Goal: Task Accomplishment & Management: Complete application form

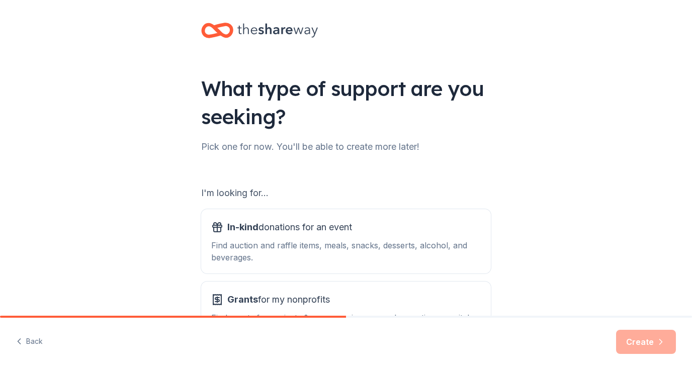
scroll to position [11, 0]
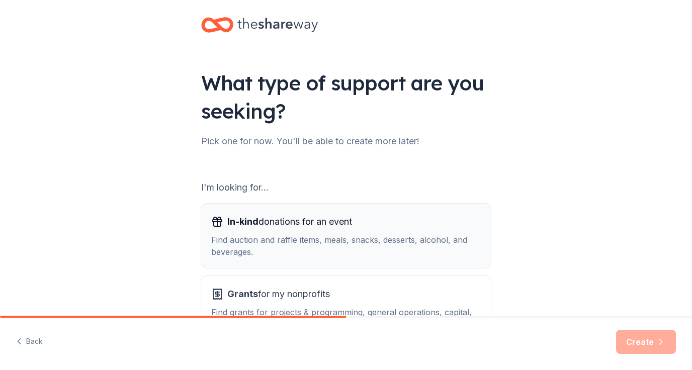
click at [326, 233] on div "In-kind donations for an event Find auction and raffle items, meals, snacks, de…" at bounding box center [346, 236] width 270 height 44
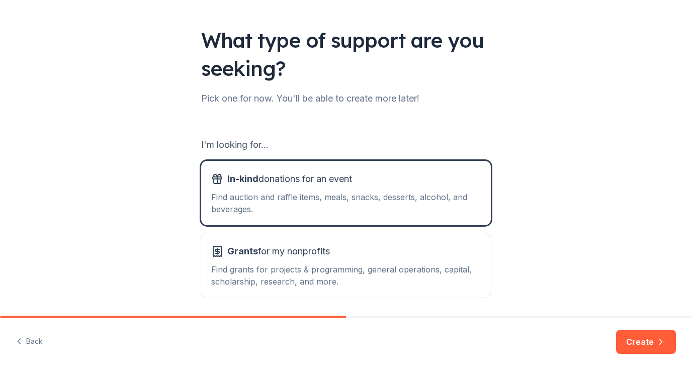
scroll to position [65, 0]
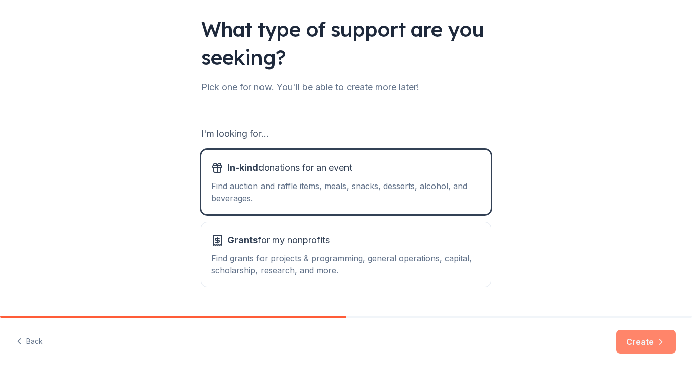
click at [639, 335] on button "Create" at bounding box center [646, 342] width 60 height 24
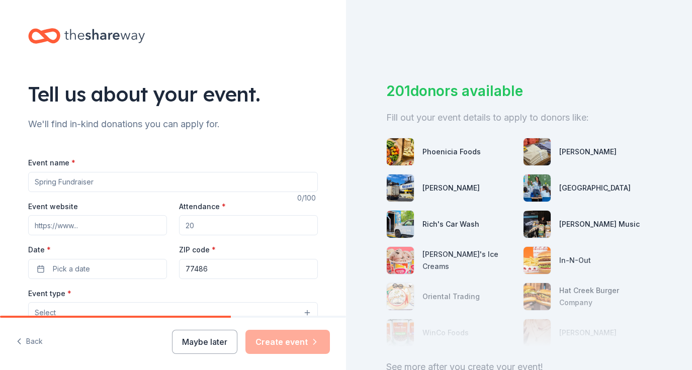
click at [100, 187] on input "Event name *" at bounding box center [173, 182] width 290 height 20
type input "V"
type input "Columbia Project Grad 2026"
click at [219, 230] on input "Attendance *" at bounding box center [248, 225] width 139 height 20
type input "250"
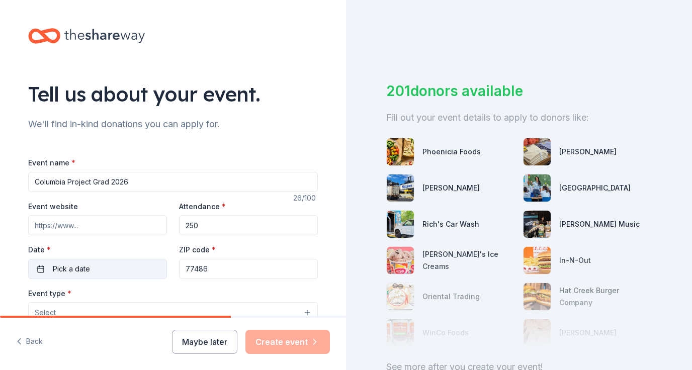
click at [110, 275] on button "Pick a date" at bounding box center [97, 269] width 139 height 20
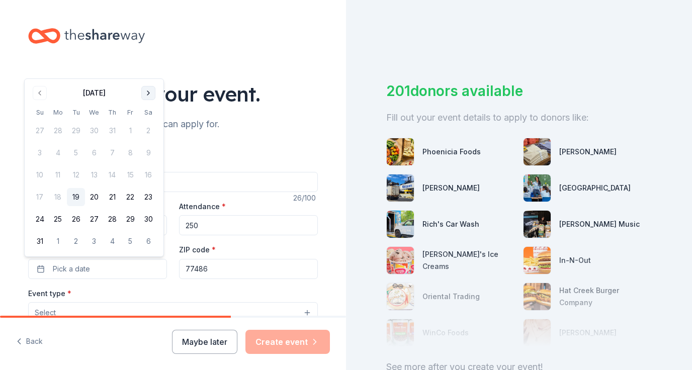
click at [149, 91] on button "Go to next month" at bounding box center [148, 93] width 14 height 14
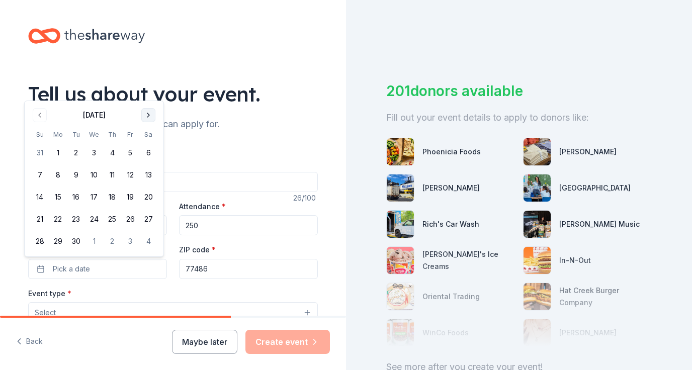
click at [149, 91] on div "Tell us about your event." at bounding box center [173, 94] width 290 height 28
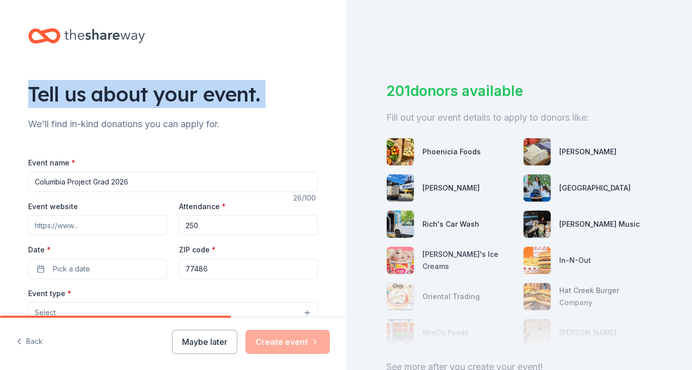
click at [149, 91] on div "Tell us about your event." at bounding box center [173, 94] width 290 height 28
click at [131, 270] on button "Pick a date" at bounding box center [97, 269] width 139 height 20
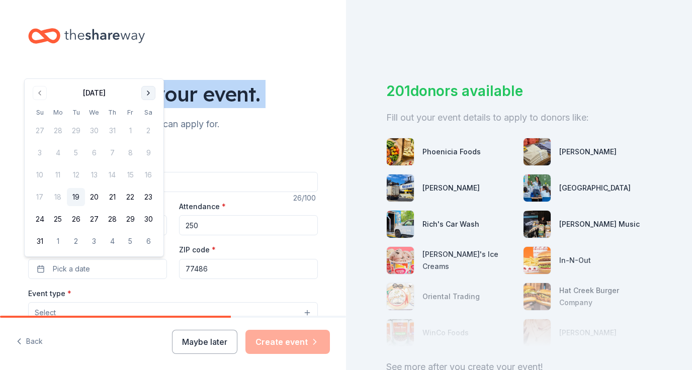
click at [146, 96] on button "Go to next month" at bounding box center [148, 93] width 14 height 14
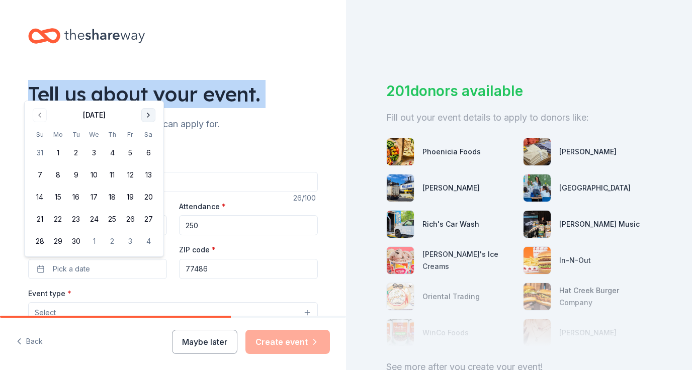
click at [144, 115] on button "Go to next month" at bounding box center [148, 115] width 14 height 14
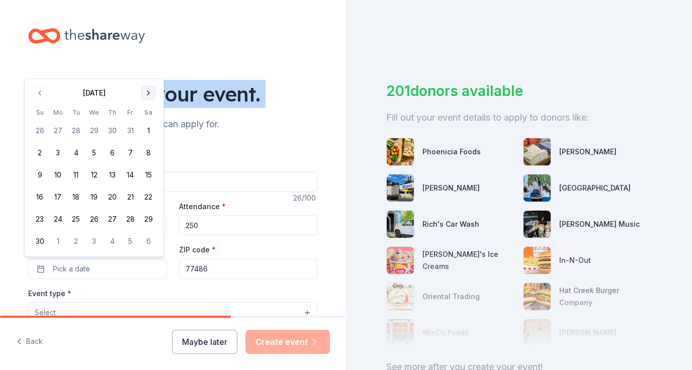
click at [148, 97] on button "Go to next month" at bounding box center [148, 93] width 14 height 14
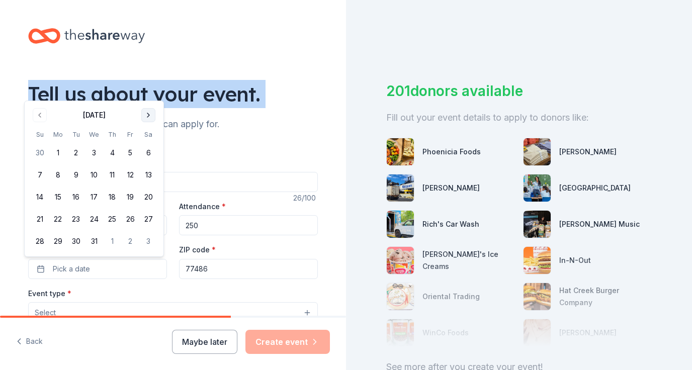
click at [146, 118] on button "Go to next month" at bounding box center [148, 115] width 14 height 14
click at [147, 116] on button "Go to next month" at bounding box center [148, 115] width 14 height 14
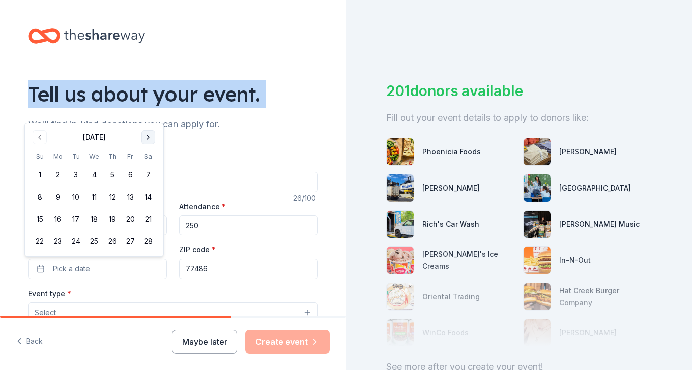
click at [142, 135] on button "Go to next month" at bounding box center [148, 137] width 14 height 14
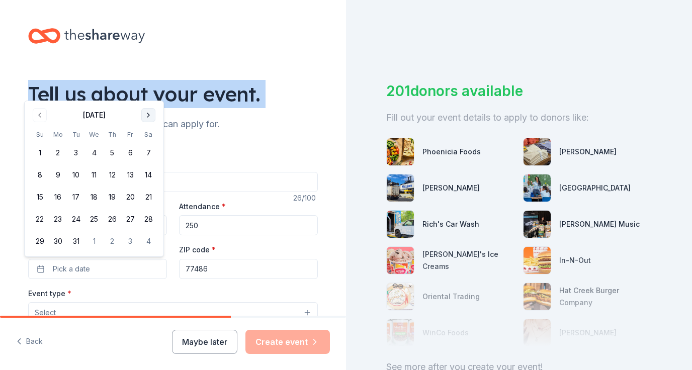
click at [147, 118] on button "Go to next month" at bounding box center [148, 115] width 14 height 14
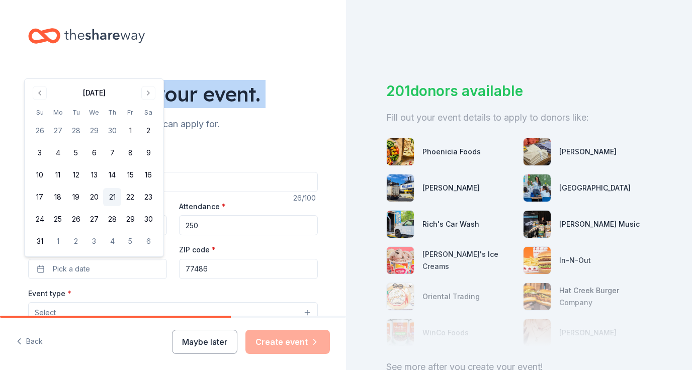
click at [108, 194] on button "21" at bounding box center [112, 197] width 18 height 18
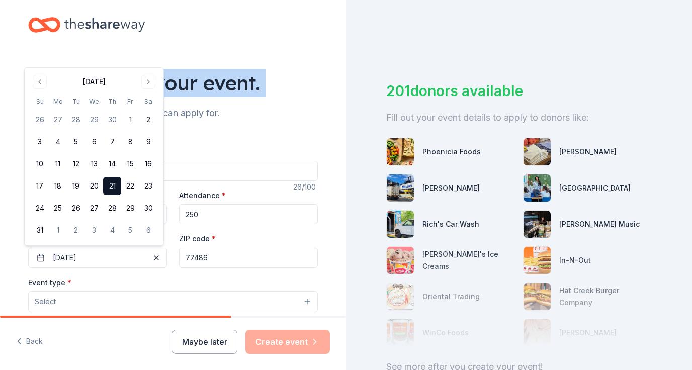
scroll to position [22, 0]
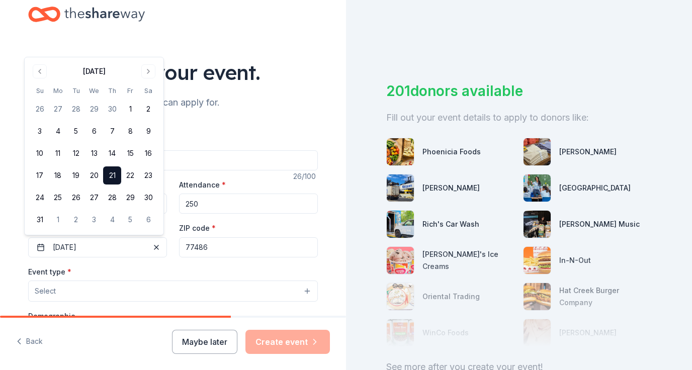
click at [298, 287] on button "Select" at bounding box center [173, 291] width 290 height 21
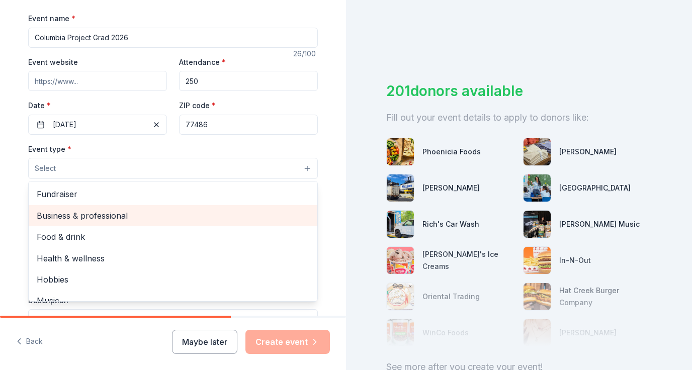
scroll to position [155, 0]
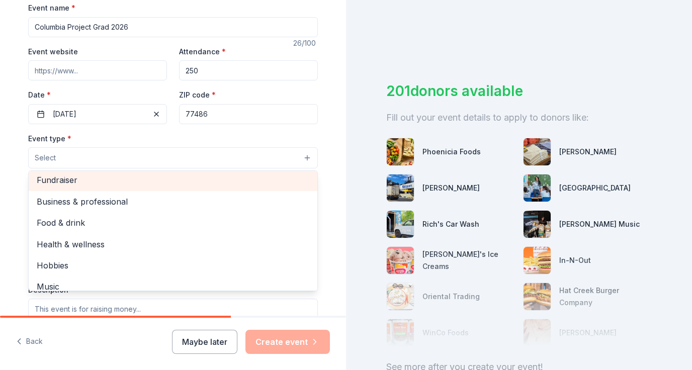
click at [129, 182] on span "Fundraiser" at bounding box center [173, 180] width 273 height 13
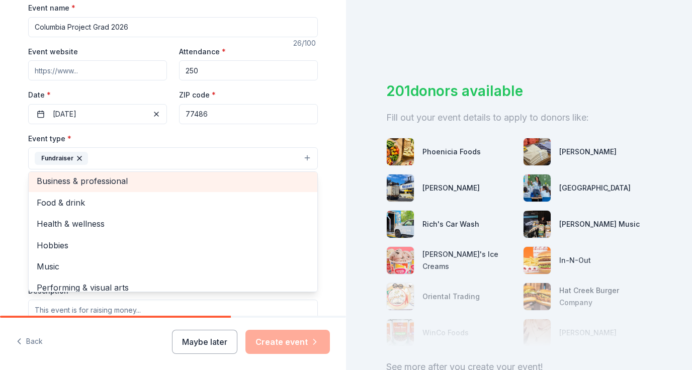
scroll to position [2, 0]
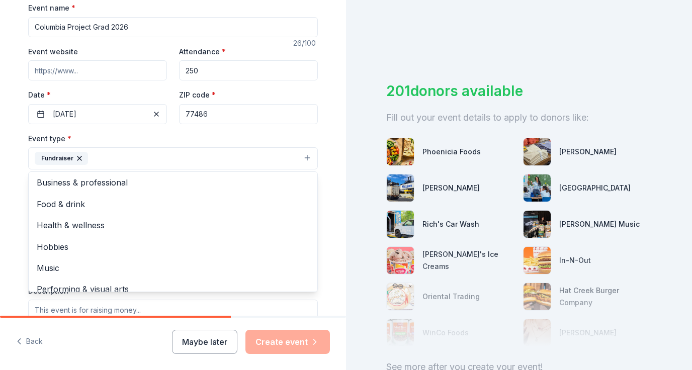
click at [320, 147] on div "Tell us about your event. We'll find in-kind donations you can apply for. Event…" at bounding box center [173, 180] width 322 height 670
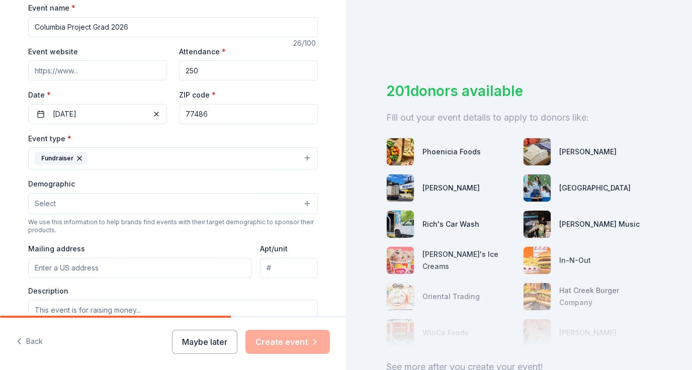
click at [112, 207] on button "Select" at bounding box center [173, 203] width 290 height 21
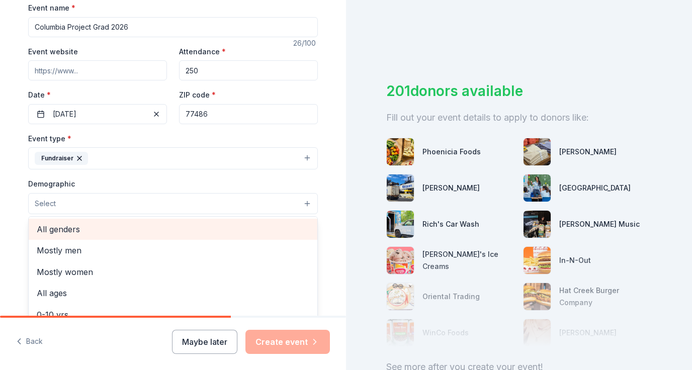
click at [56, 230] on span "All genders" at bounding box center [173, 229] width 273 height 13
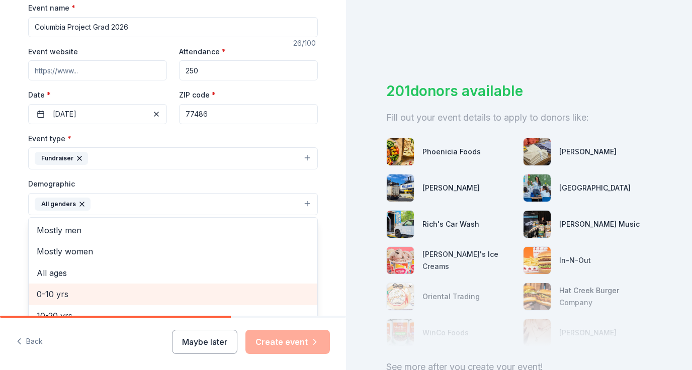
scroll to position [5, 0]
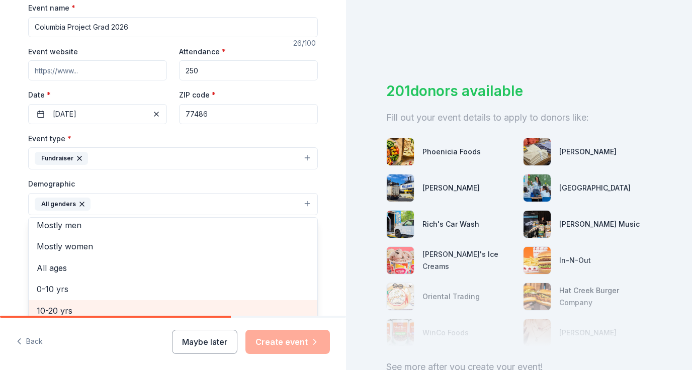
click at [65, 311] on span "10-20 yrs" at bounding box center [173, 310] width 273 height 13
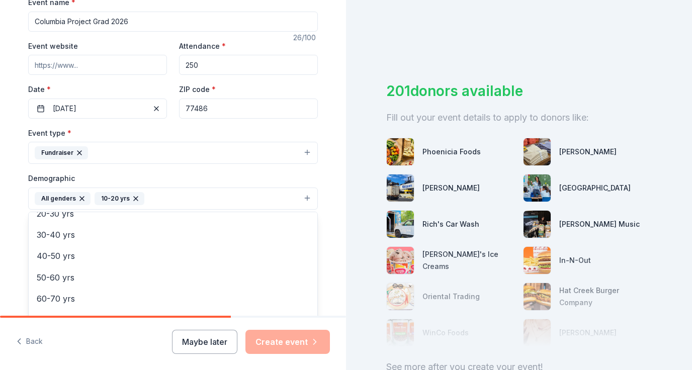
scroll to position [119, 0]
click at [320, 174] on div "Tell us about your event. We'll find in-kind donations you can apply for. Event…" at bounding box center [173, 175] width 322 height 671
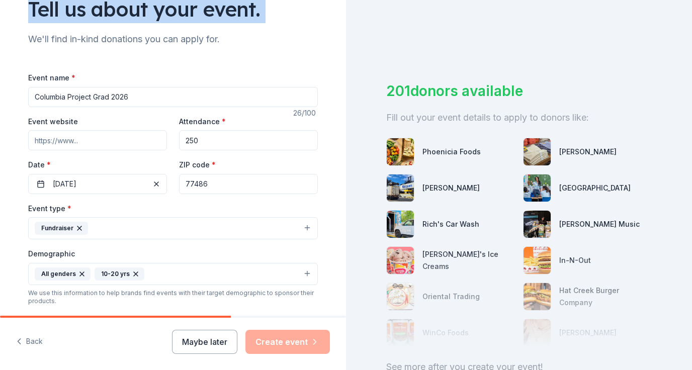
scroll to position [268, 0]
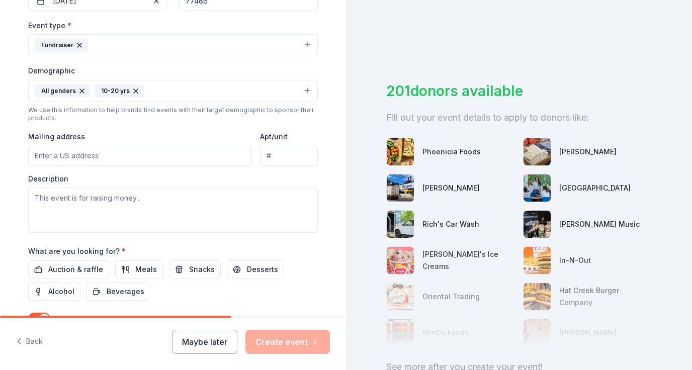
click at [69, 158] on input "Mailing address" at bounding box center [140, 156] width 224 height 20
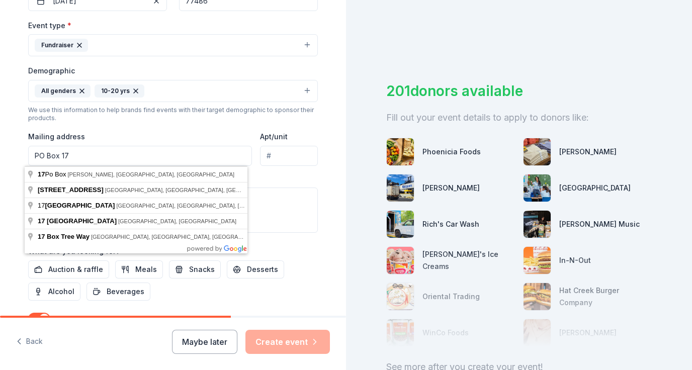
type input "PO Box 17"
click at [100, 127] on div "Event type * Fundraiser Demographic All genders 10-20 yrs We use this informati…" at bounding box center [173, 126] width 290 height 214
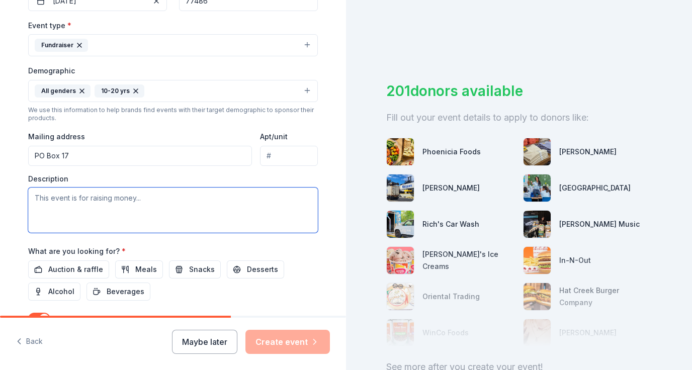
click at [146, 210] on textarea at bounding box center [173, 210] width 290 height 45
paste textarea "We are organizing Project Graduation for our high school seniors — a safe, alco…"
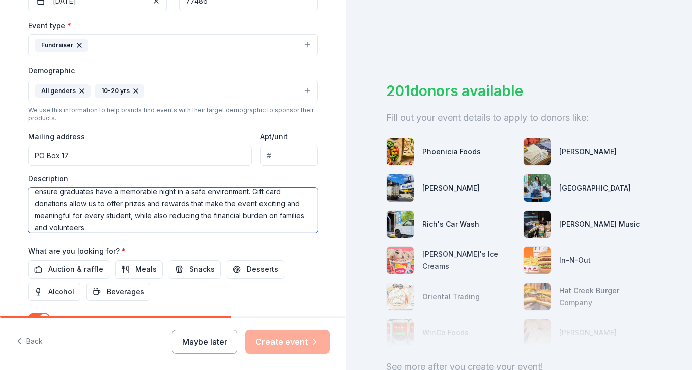
scroll to position [60, 0]
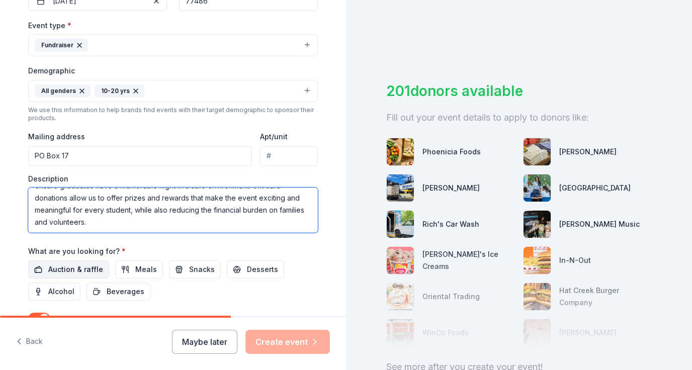
type textarea "We are organizing Project Graduation for our high school seniors — a safe, alco…"
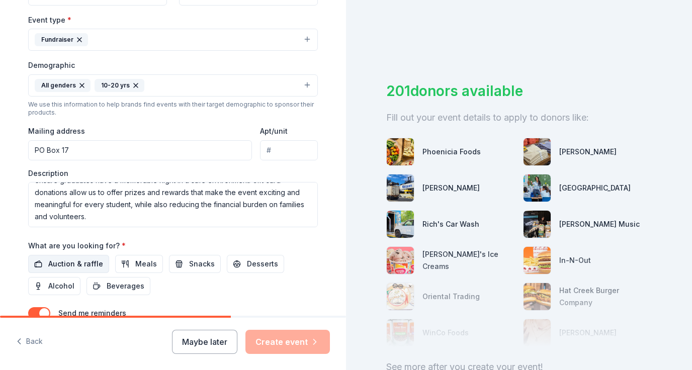
click at [75, 271] on button "Auction & raffle" at bounding box center [68, 264] width 81 height 18
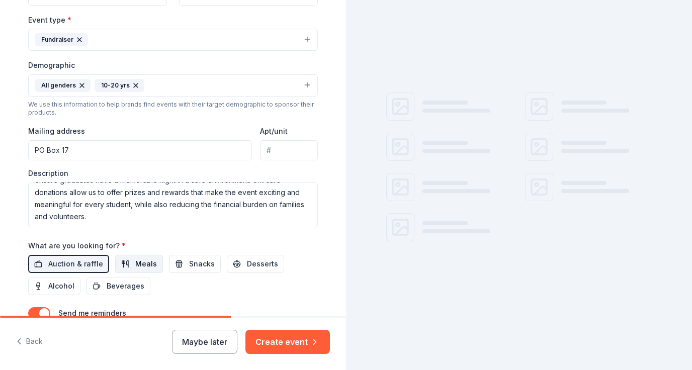
click at [135, 265] on span "Meals" at bounding box center [146, 264] width 22 height 12
click at [189, 264] on span "Snacks" at bounding box center [202, 264] width 26 height 12
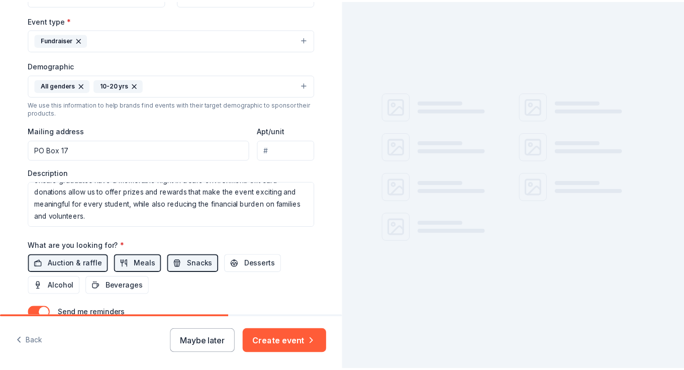
scroll to position [320, 0]
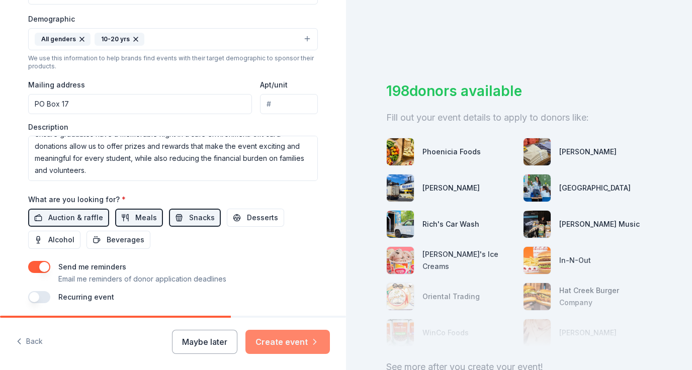
click at [283, 343] on button "Create event" at bounding box center [287, 342] width 84 height 24
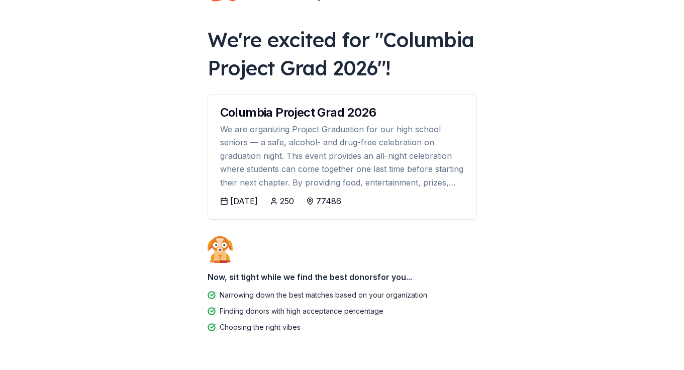
scroll to position [44, 0]
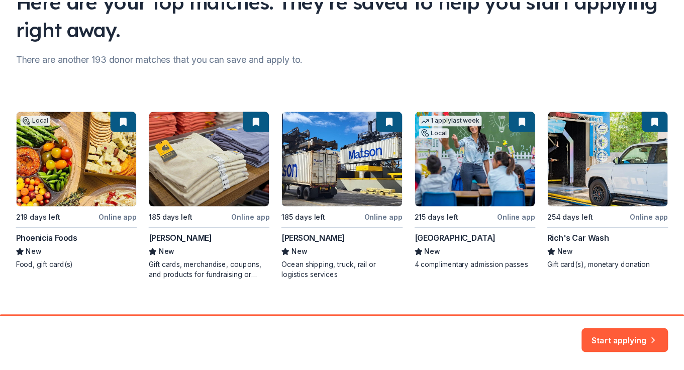
scroll to position [107, 0]
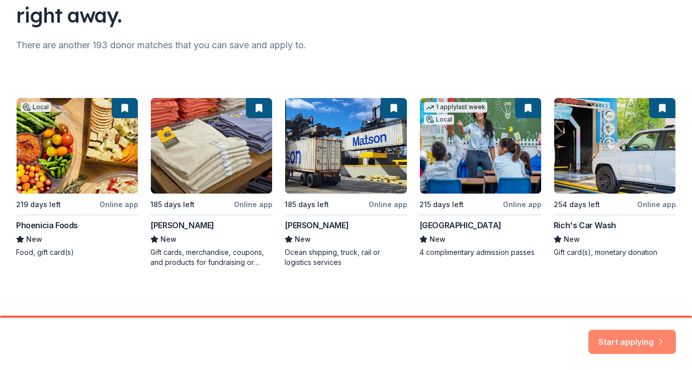
click at [609, 339] on button "Start applying" at bounding box center [632, 338] width 88 height 24
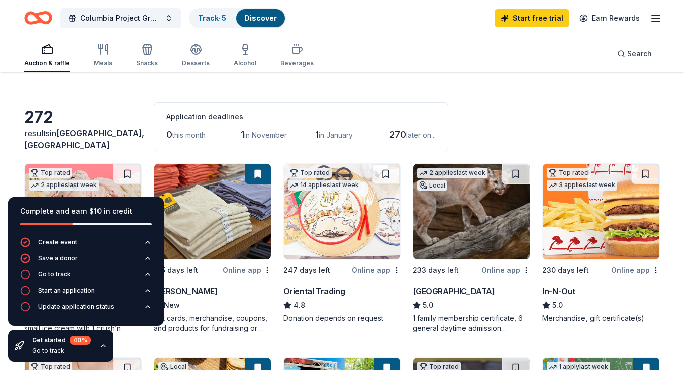
scroll to position [27, 0]
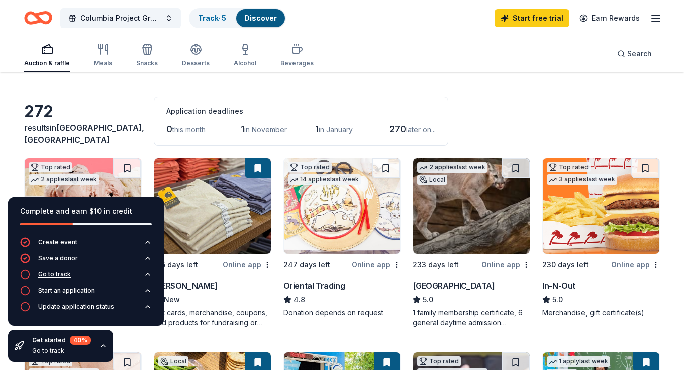
click at [143, 276] on button "Go to track" at bounding box center [86, 278] width 132 height 16
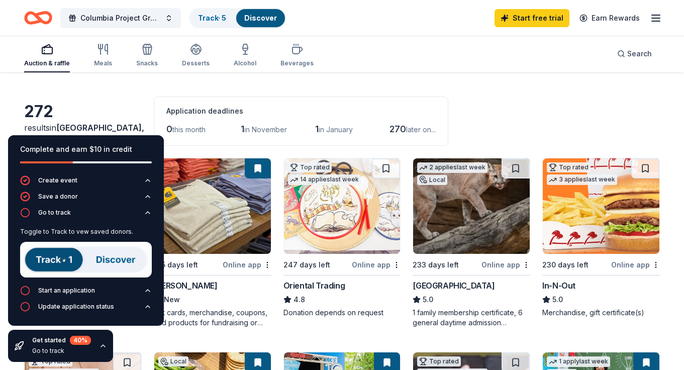
click at [66, 263] on img at bounding box center [86, 260] width 132 height 36
click at [50, 260] on img at bounding box center [86, 260] width 132 height 36
click at [59, 260] on img at bounding box center [86, 260] width 132 height 36
click at [110, 105] on div "272 results in [GEOGRAPHIC_DATA], [GEOGRAPHIC_DATA] Application deadlines 0 thi…" at bounding box center [342, 121] width 636 height 49
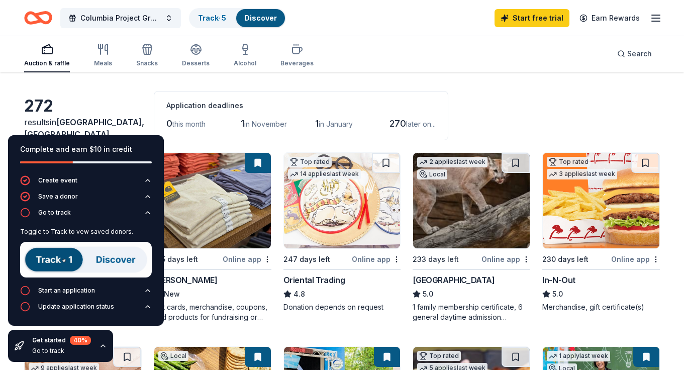
scroll to position [38, 0]
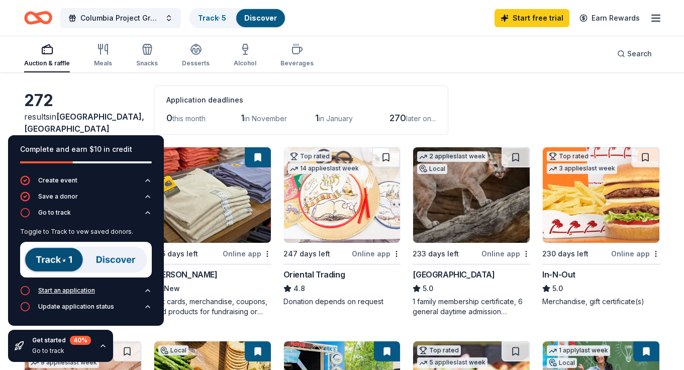
click at [102, 291] on button "Start an application" at bounding box center [86, 294] width 132 height 16
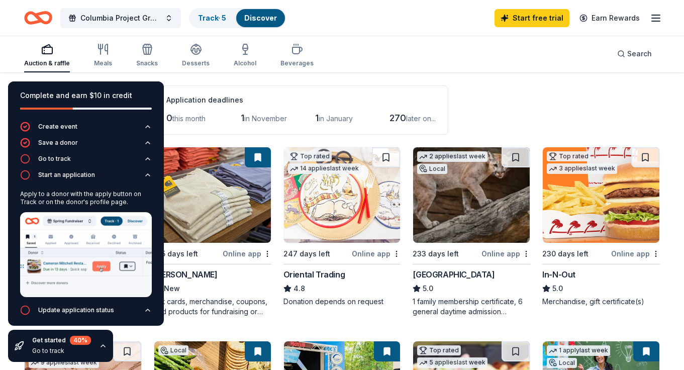
click at [397, 53] on div "Auction & raffle Meals Snacks Desserts Alcohol Beverages Search" at bounding box center [342, 53] width 636 height 37
click at [144, 308] on icon "button" at bounding box center [148, 310] width 8 height 8
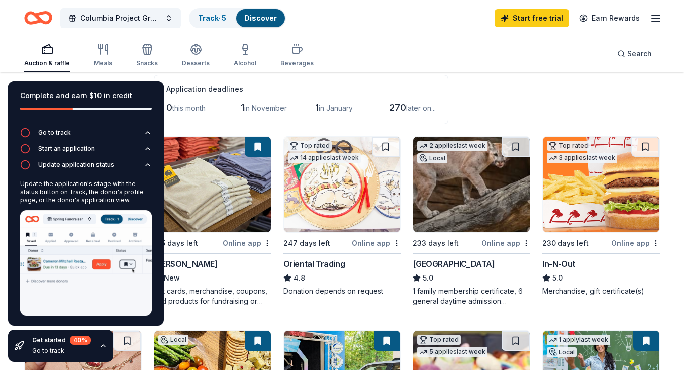
scroll to position [54, 0]
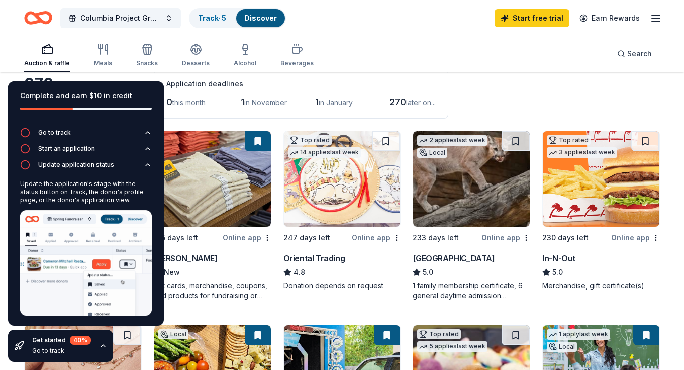
click at [599, 192] on img at bounding box center [601, 179] width 117 height 96
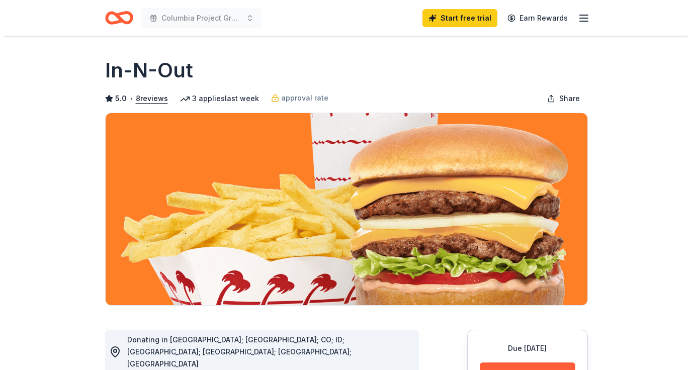
scroll to position [135, 0]
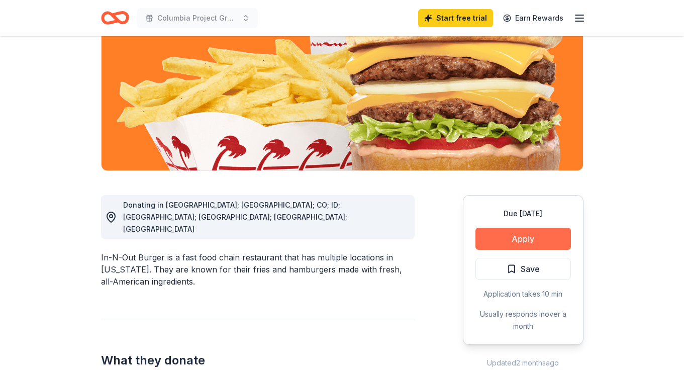
click at [535, 245] on button "Apply" at bounding box center [524, 239] width 96 height 22
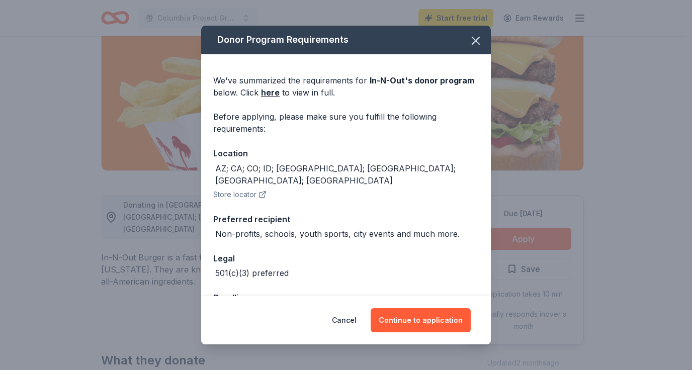
scroll to position [19, 0]
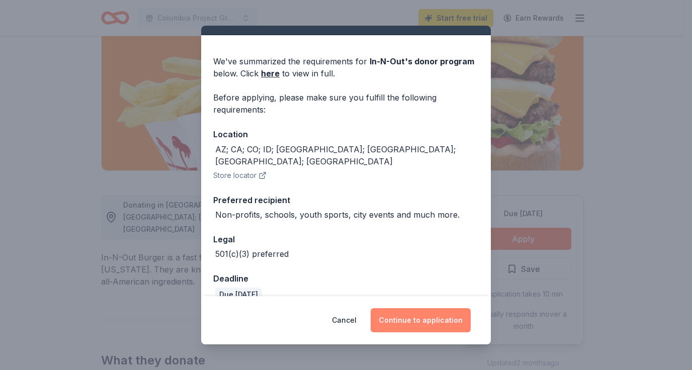
click at [430, 316] on button "Continue to application" at bounding box center [421, 320] width 100 height 24
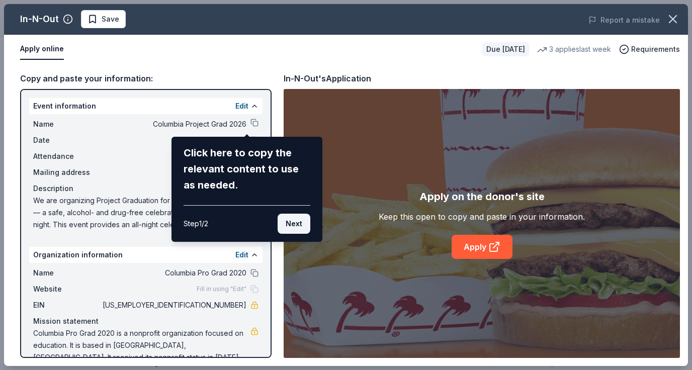
click at [284, 222] on button "Next" at bounding box center [294, 224] width 33 height 20
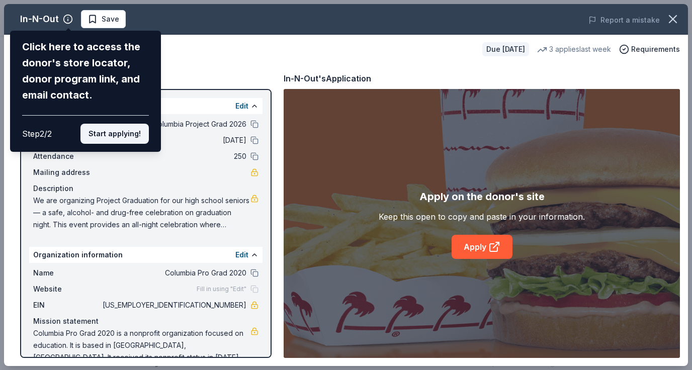
click at [95, 137] on button "Start applying!" at bounding box center [114, 134] width 68 height 20
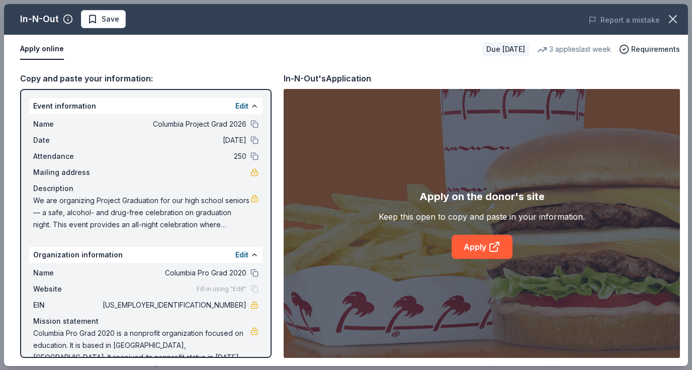
click at [505, 255] on div "In-N-Out Save Report a mistake Apply online Due [DATE] 3 applies last week Requ…" at bounding box center [346, 185] width 684 height 362
click at [481, 242] on link "Apply" at bounding box center [482, 247] width 61 height 24
click at [250, 124] on button at bounding box center [254, 124] width 8 height 8
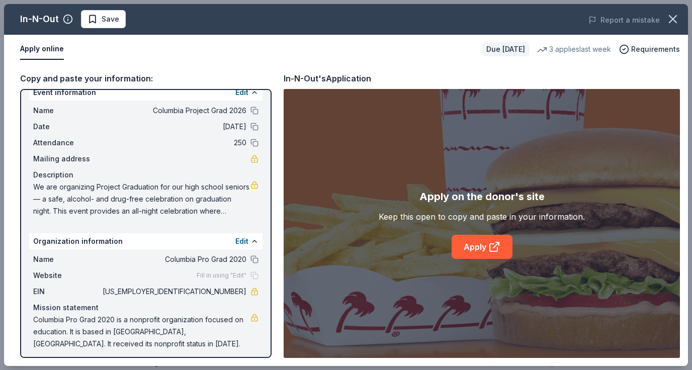
scroll to position [8, 0]
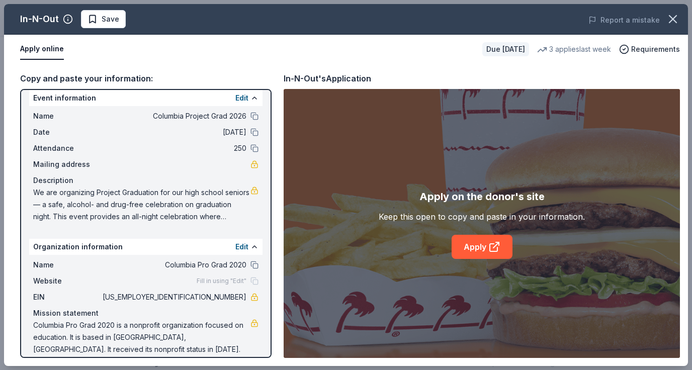
drag, startPoint x: 195, startPoint y: 299, endPoint x: 237, endPoint y: 300, distance: 42.8
click at [237, 300] on span "[US_EMPLOYER_IDENTIFICATION_NUMBER]" at bounding box center [174, 297] width 146 height 12
click at [250, 117] on button at bounding box center [254, 116] width 8 height 8
